Goal: Task Accomplishment & Management: Use online tool/utility

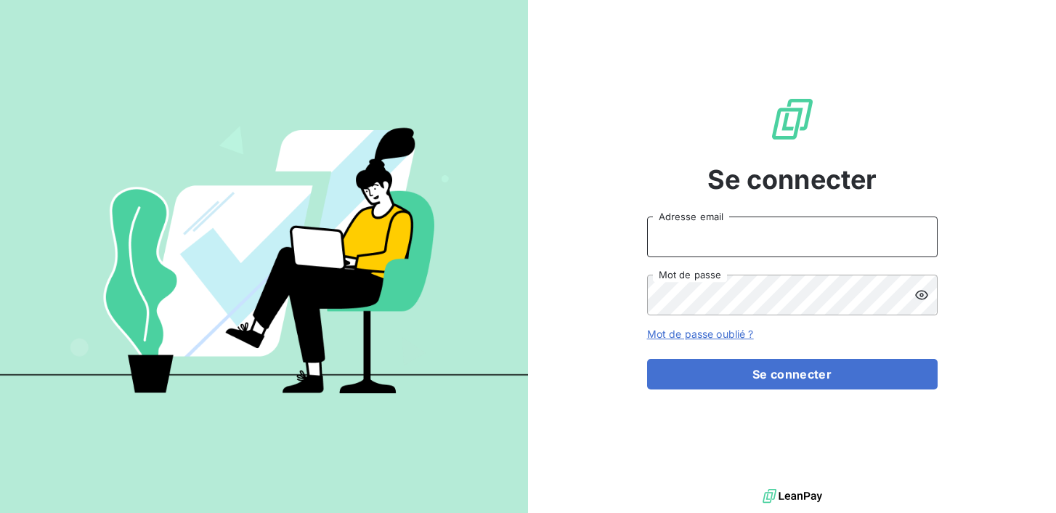
click at [691, 240] on input "Adresse email" at bounding box center [792, 236] width 290 height 41
type input "[EMAIL_ADDRESS][DOMAIN_NAME]"
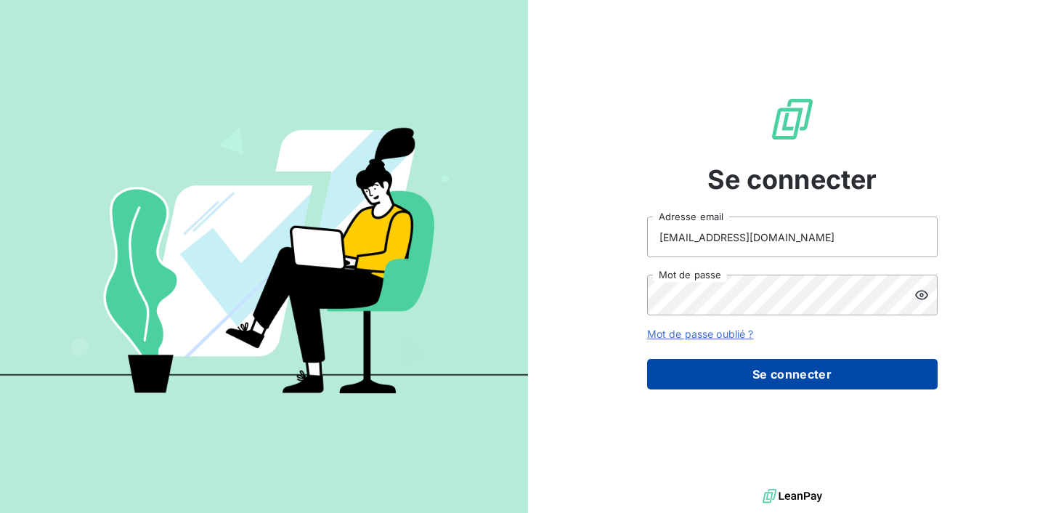
click at [757, 379] on button "Se connecter" at bounding box center [792, 374] width 290 height 30
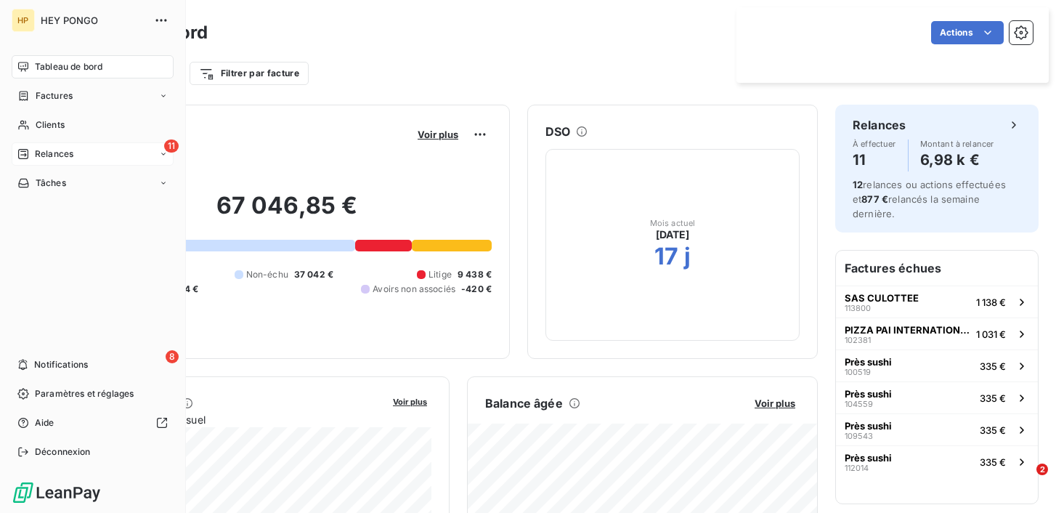
click at [48, 160] on span "Relances" at bounding box center [54, 153] width 38 height 13
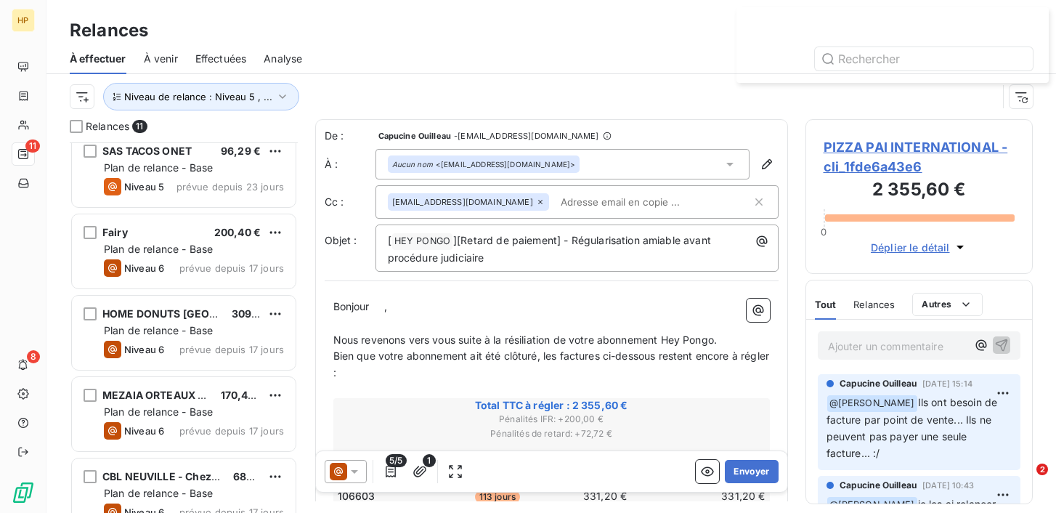
scroll to position [525, 0]
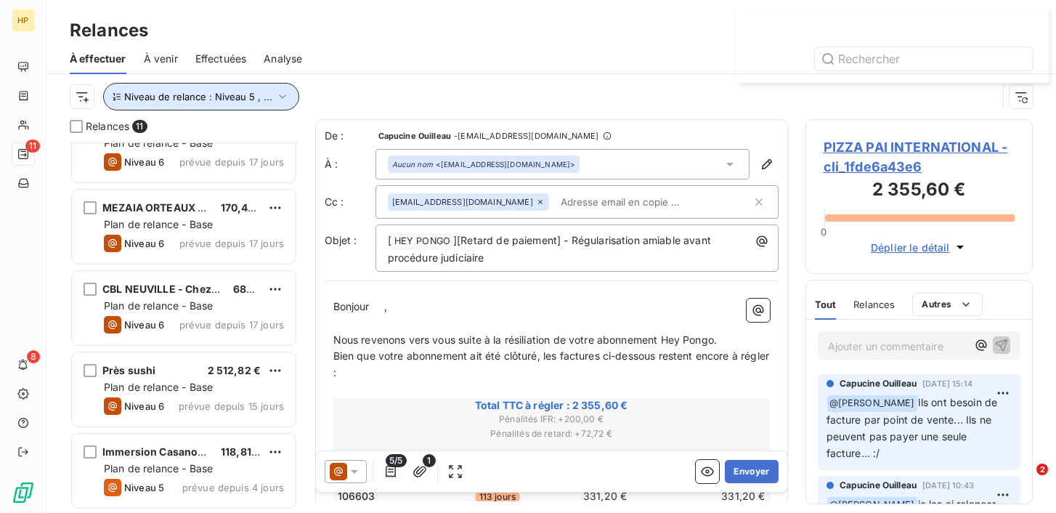
click at [275, 97] on icon "button" at bounding box center [282, 96] width 15 height 15
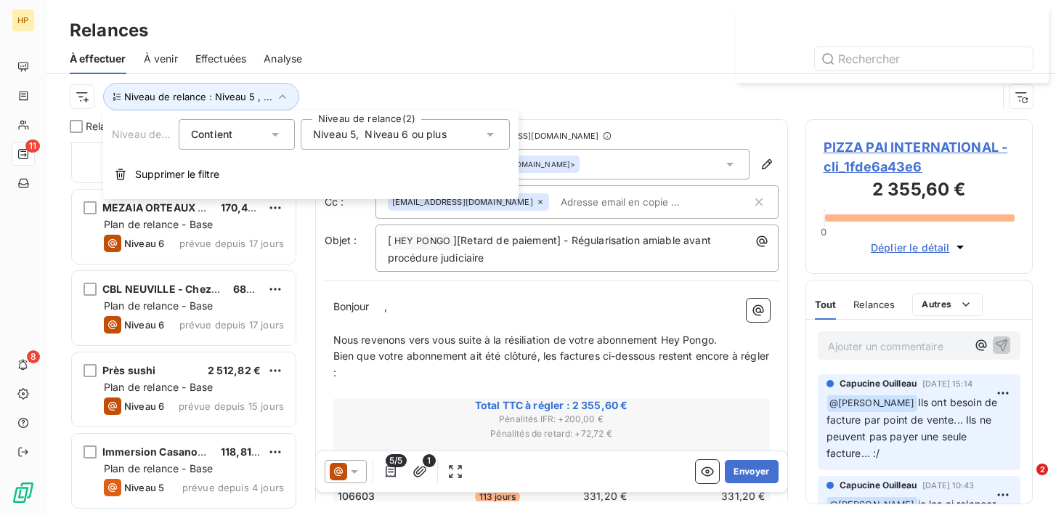
click at [359, 137] on div "Niveau 5 , Niveau 6 ou plus" at bounding box center [380, 134] width 134 height 15
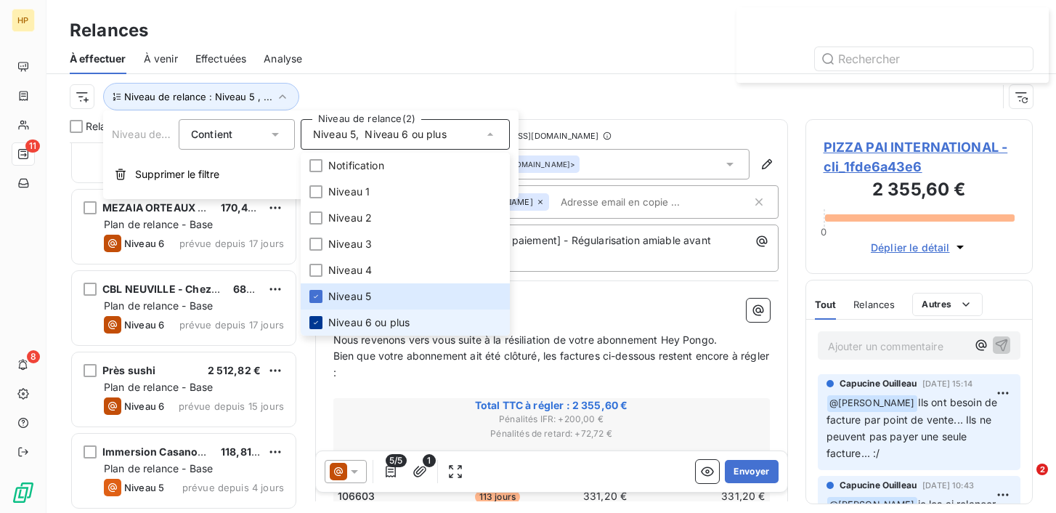
click at [318, 320] on icon at bounding box center [316, 322] width 9 height 9
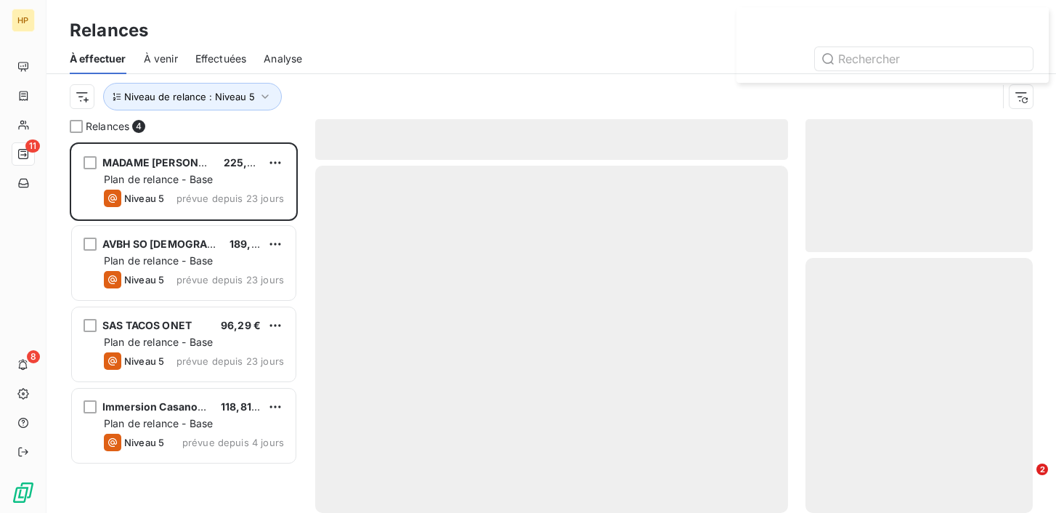
click at [391, 35] on div "Relances" at bounding box center [550, 30] width 1009 height 26
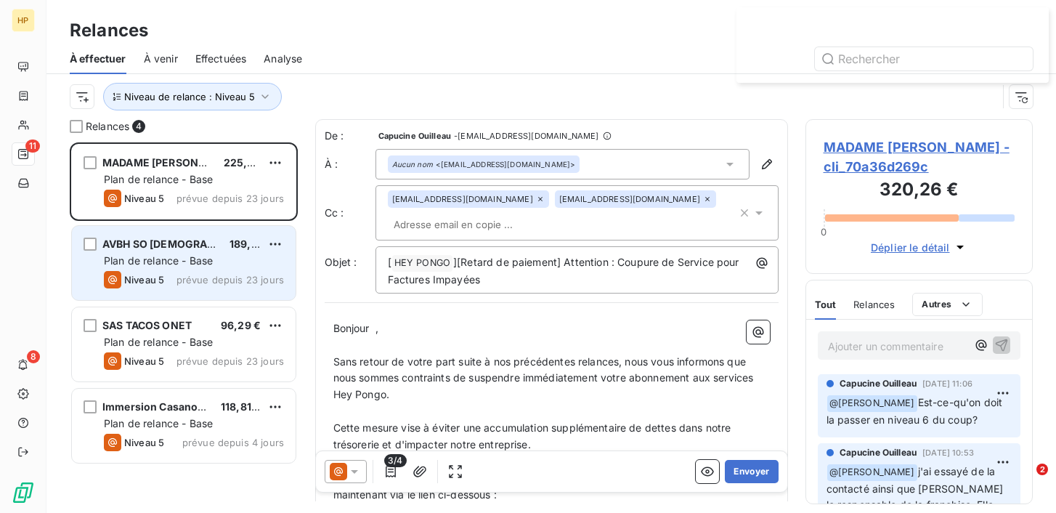
click at [208, 250] on div "AVBH SO ASIAN 189,60 €" at bounding box center [194, 243] width 180 height 13
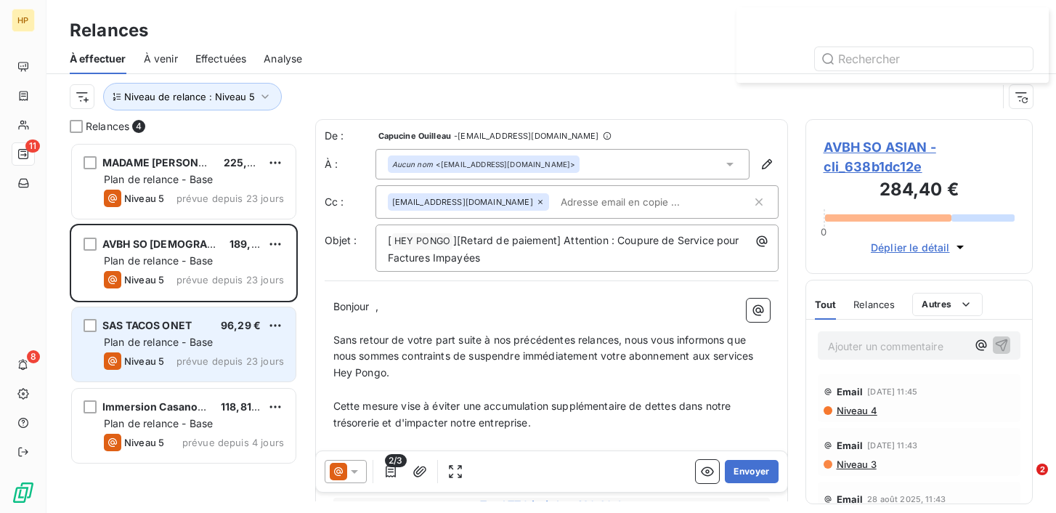
click at [189, 354] on div "Niveau 5 prévue depuis 23 jours" at bounding box center [194, 360] width 180 height 17
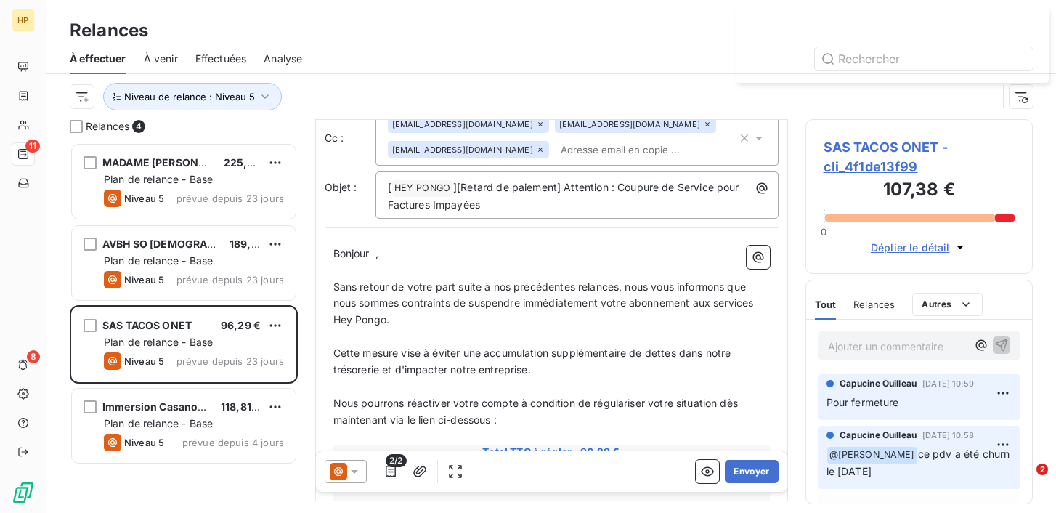
scroll to position [105, 0]
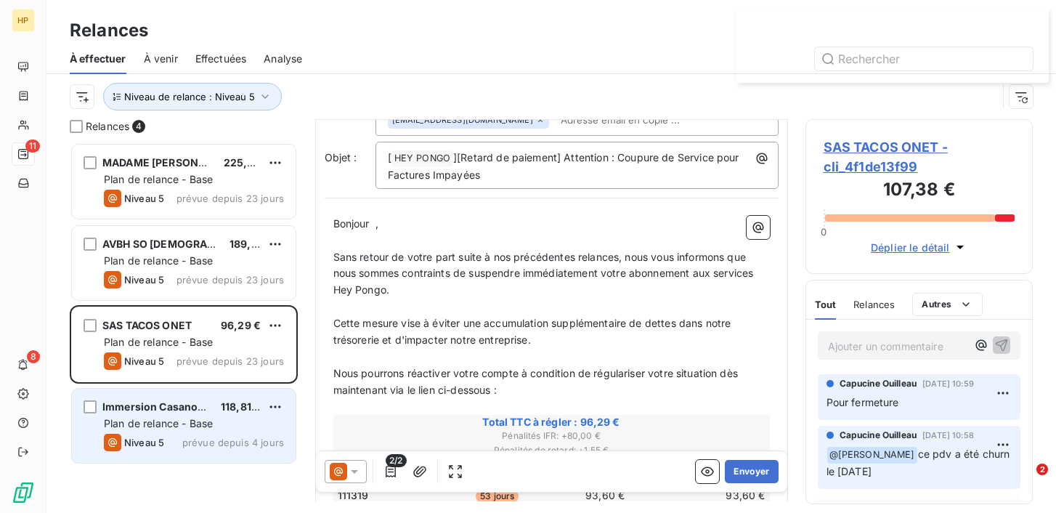
click at [178, 420] on span "Plan de relance - Base" at bounding box center [158, 423] width 109 height 12
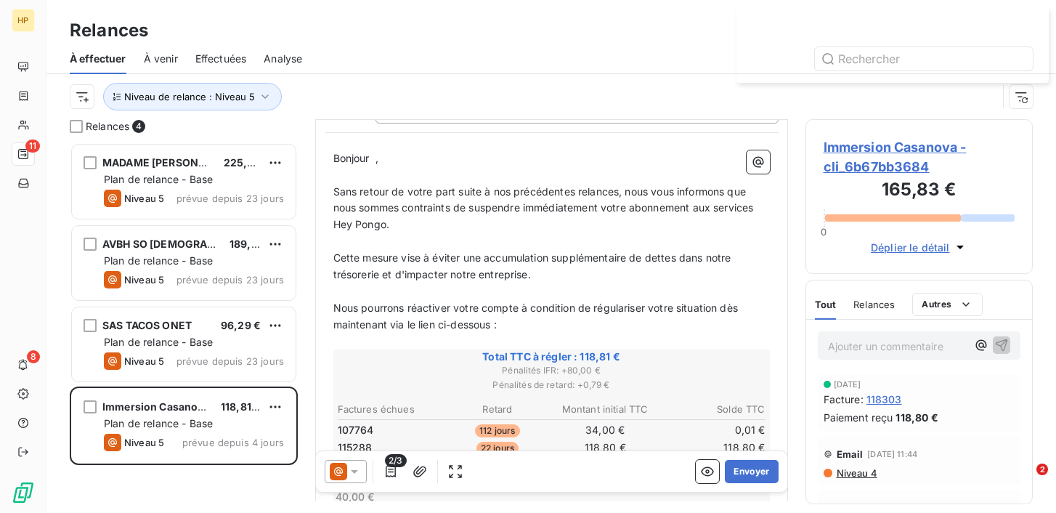
scroll to position [277, 0]
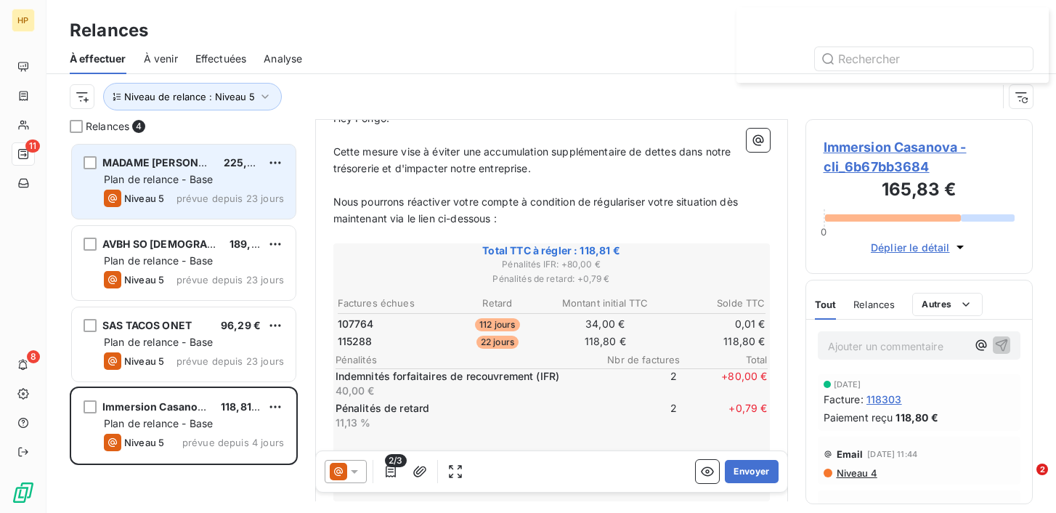
click at [184, 176] on span "Plan de relance - Base" at bounding box center [158, 179] width 109 height 12
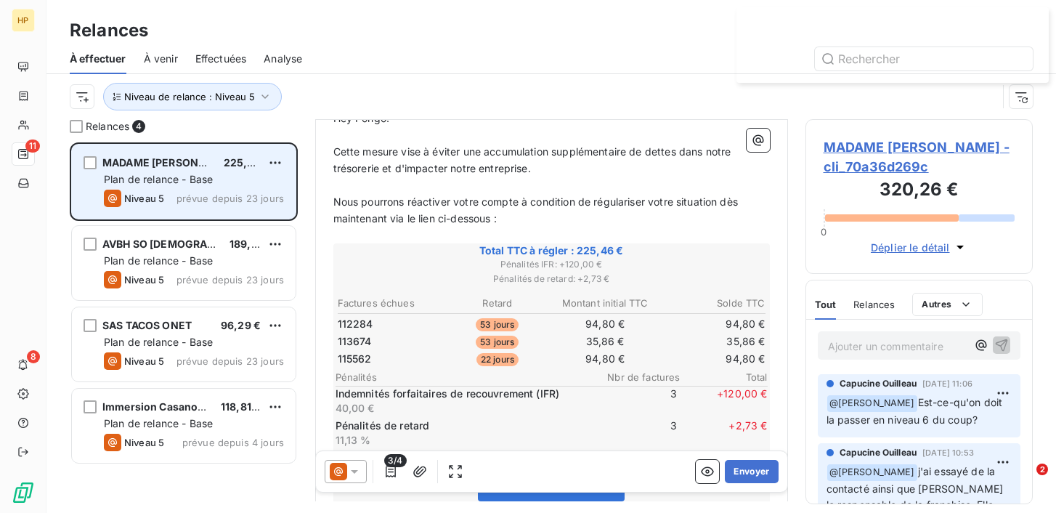
scroll to position [224, 0]
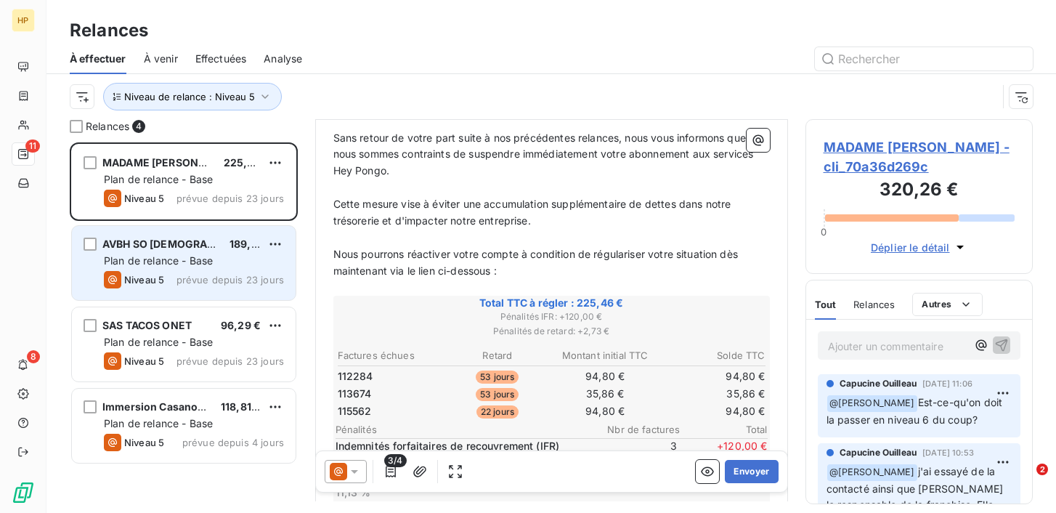
click at [209, 263] on span "Plan de relance - Base" at bounding box center [158, 260] width 109 height 12
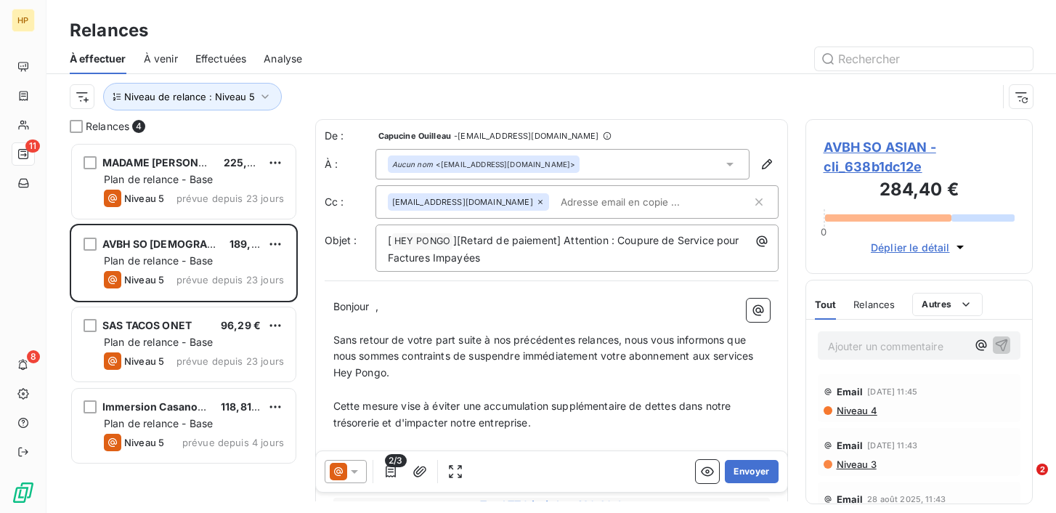
click at [887, 150] on span "AVBH SO ASIAN - cli_638b1dc12e" at bounding box center [919, 156] width 192 height 39
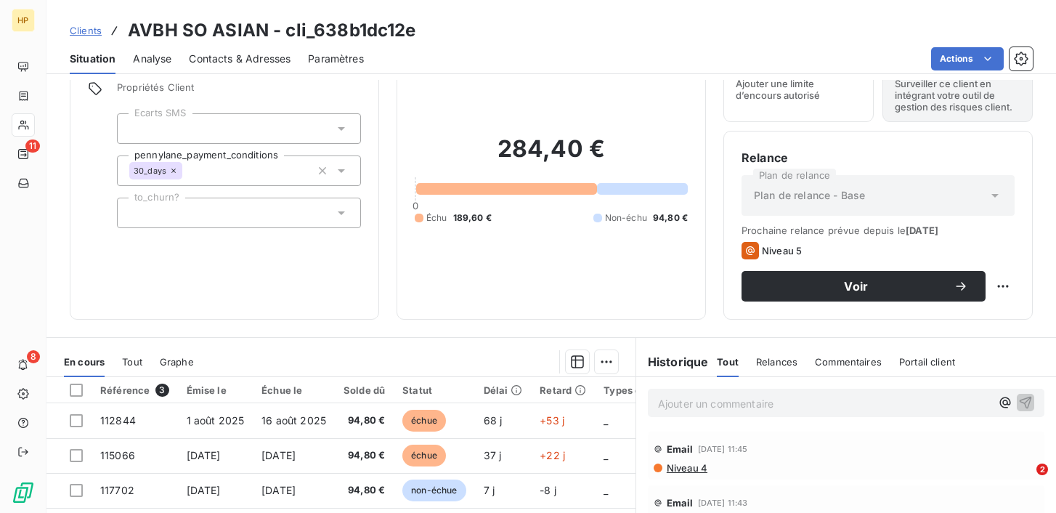
scroll to position [91, 0]
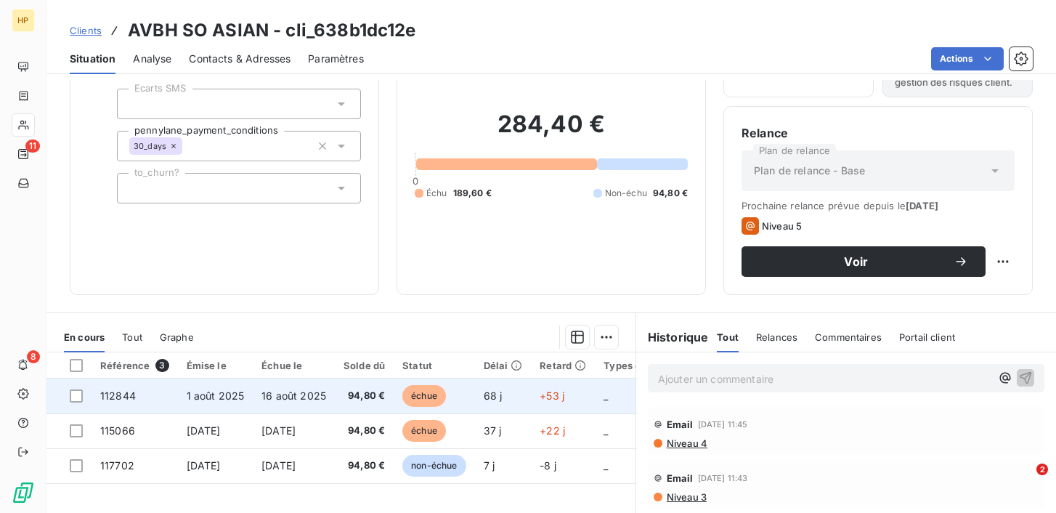
click at [144, 395] on td "112844" at bounding box center [134, 395] width 86 height 35
